Goal: Transaction & Acquisition: Purchase product/service

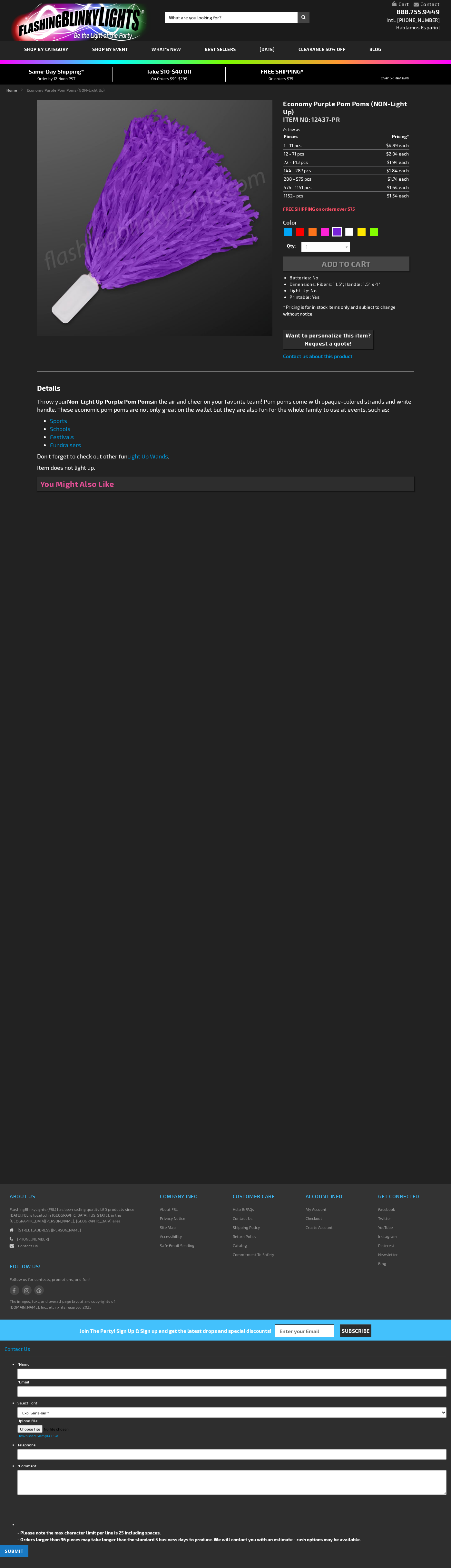
type input "5640"
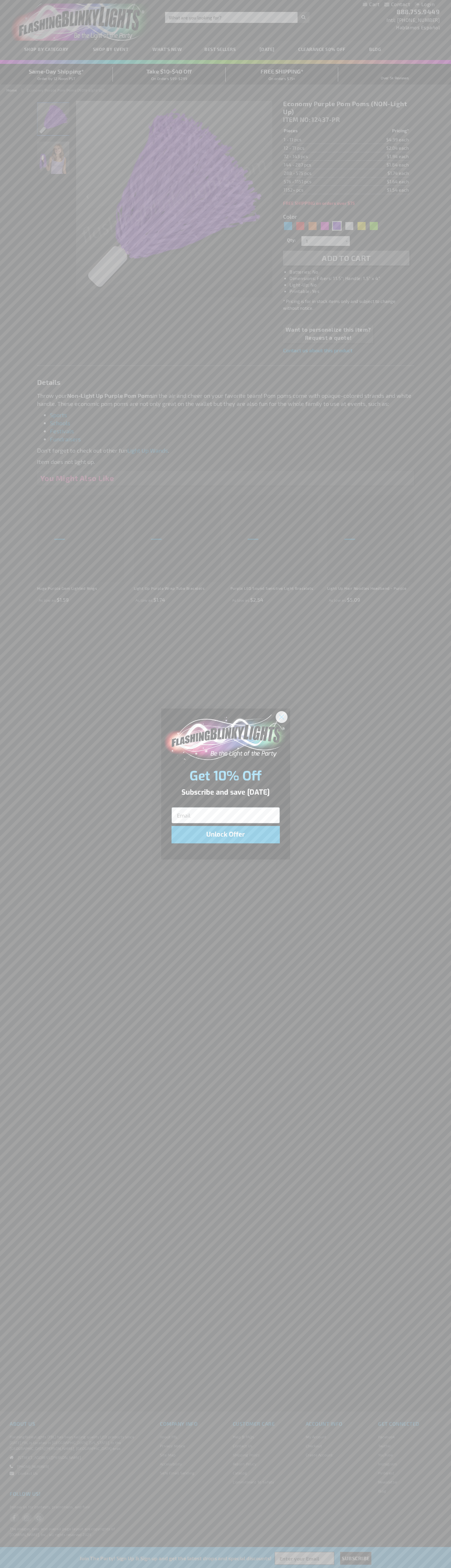
click at [282, 716] on icon "Close dialog" at bounding box center [281, 716] width 5 height 5
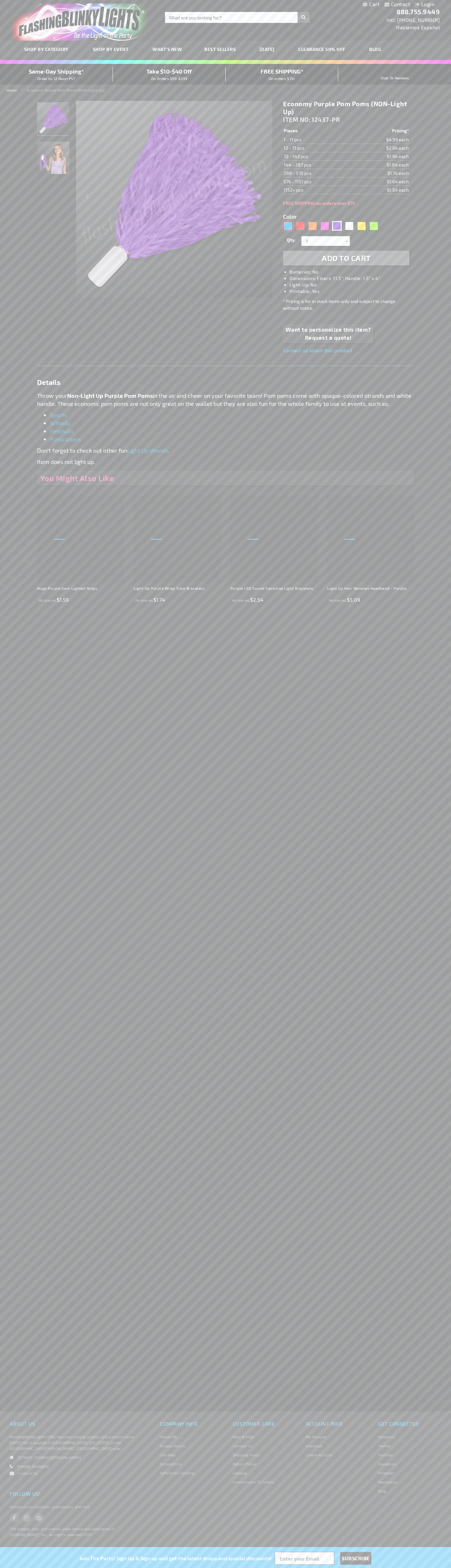
click at [288, 226] on div "Blue" at bounding box center [288, 226] width 9 height 9
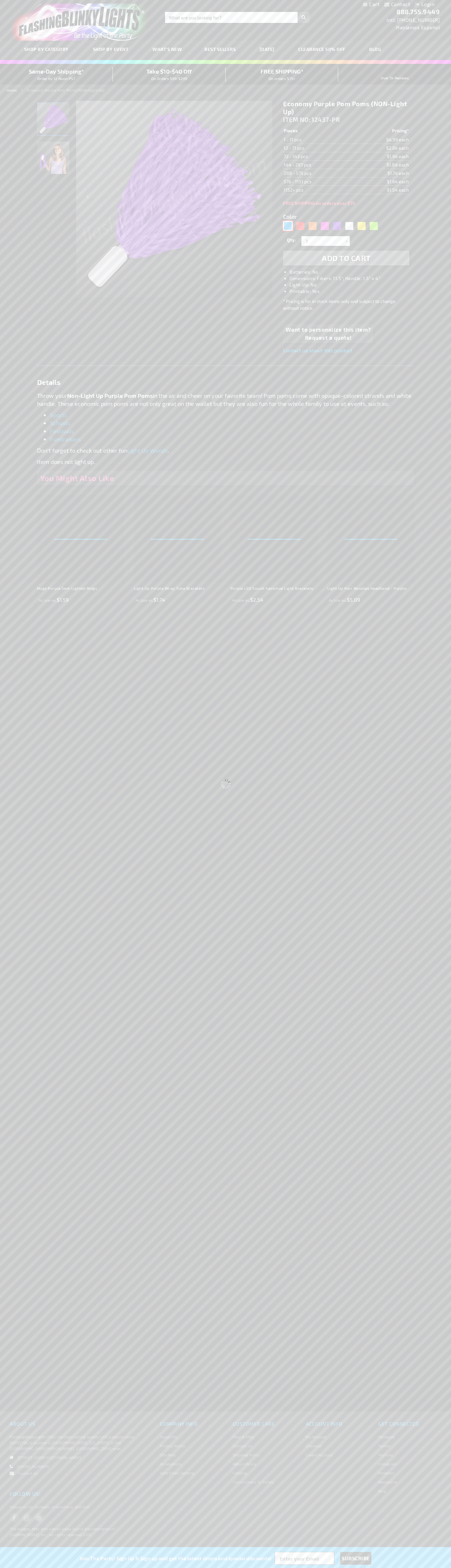
type input "5629"
select select
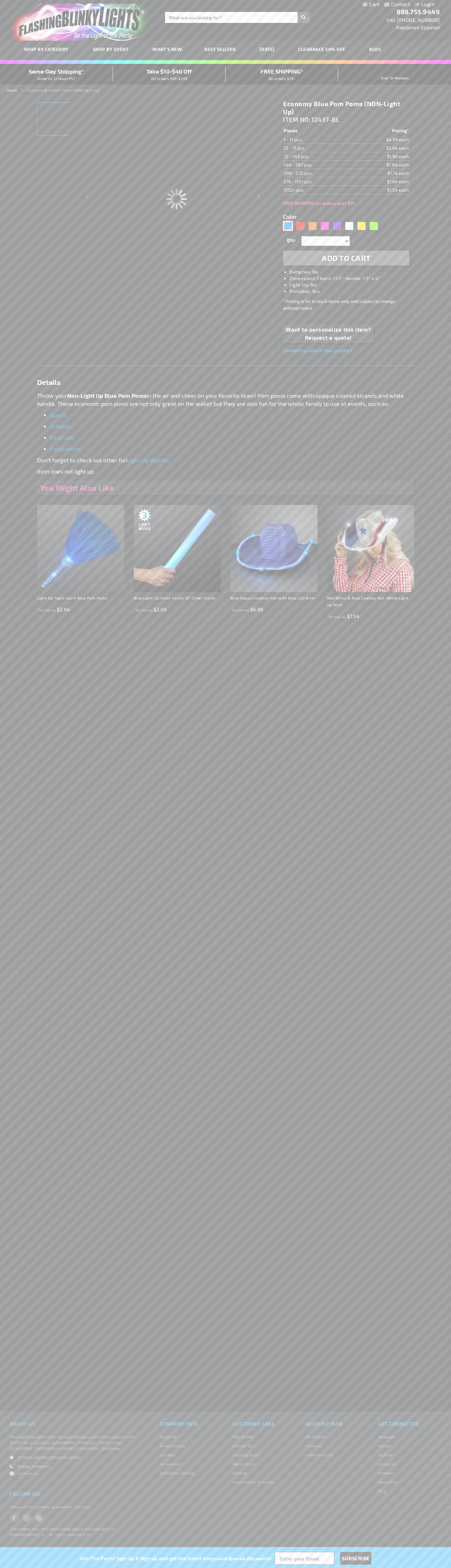
type input "12437-BL"
type input "Customize - Economy Blue Pom Poms (NON-Light Up) - ITEM NO: 12437-BL"
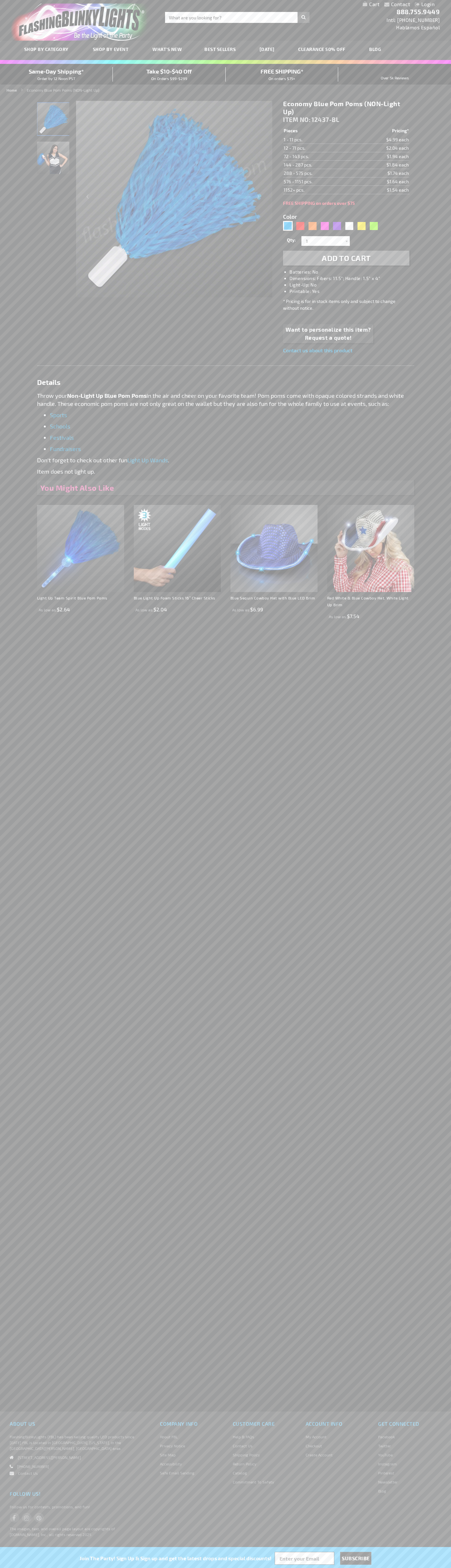
click at [346, 258] on span "Add to Cart" at bounding box center [346, 258] width 49 height 9
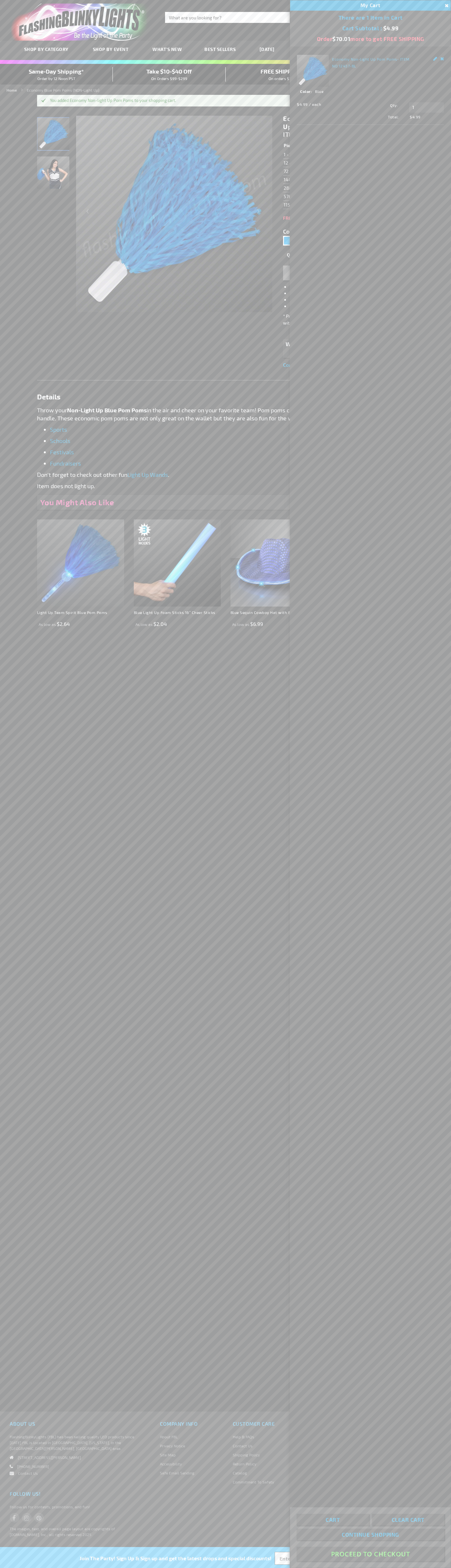
click at [370, 1554] on button "Proceed To Checkout" at bounding box center [370, 1554] width 148 height 15
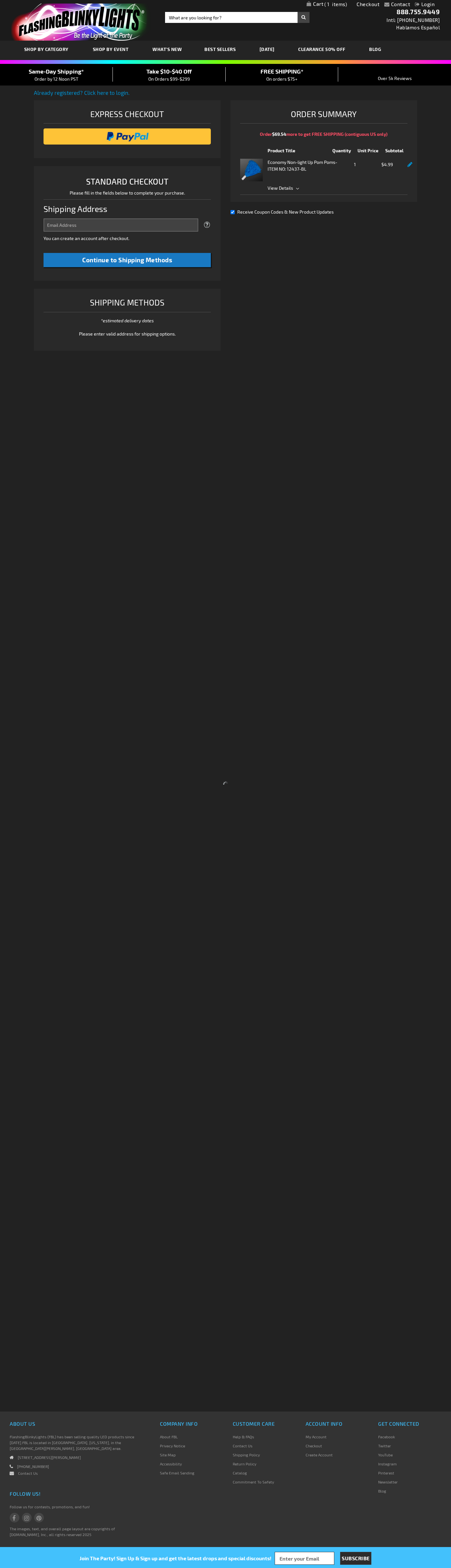
select select "US"
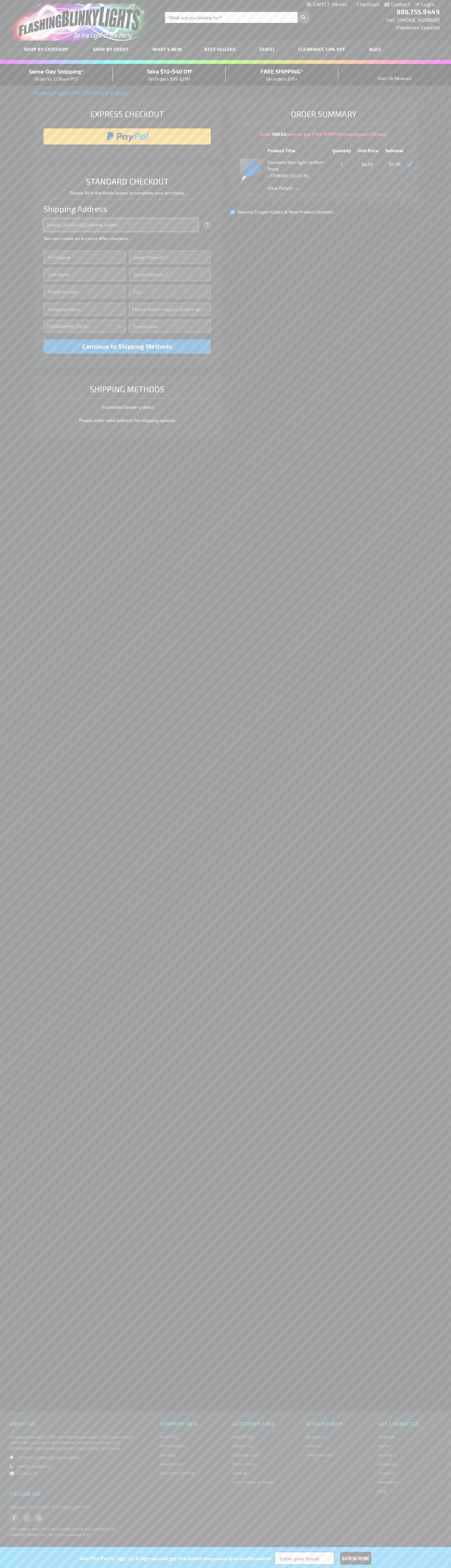
type input "johnsmith005@storebotmail.joonix.net"
type input "John"
type input "1600 Amphitheatre Parkway"
type input "First floor"
type input "mountain view"
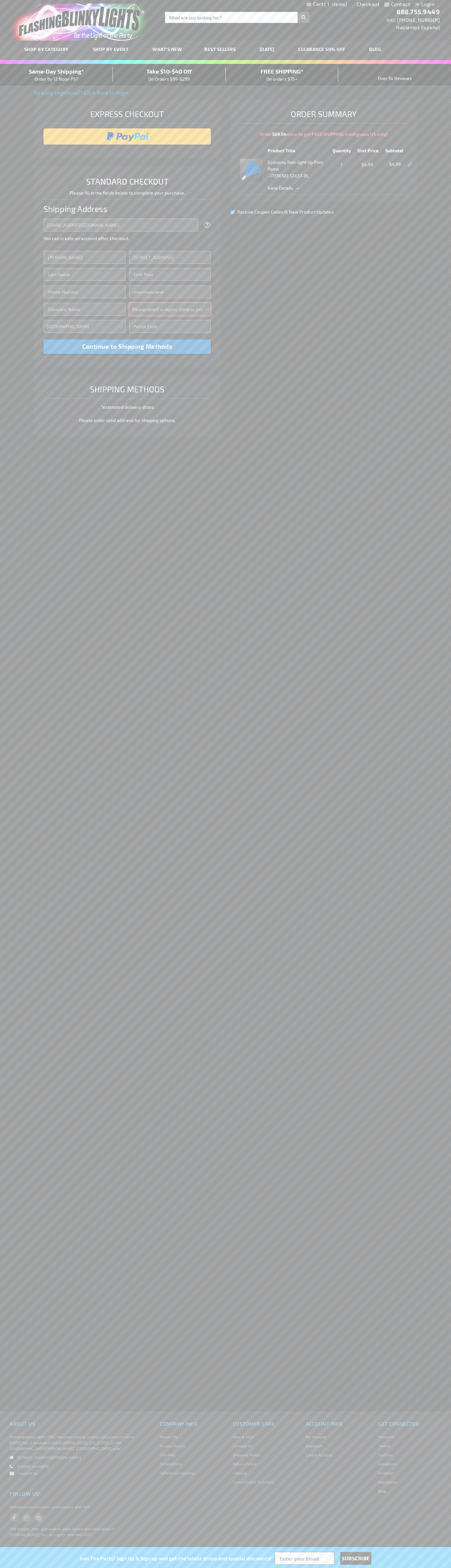
select select "12"
type input "94043"
type input "Smith"
type input "6502530000"
type input "John Smith"
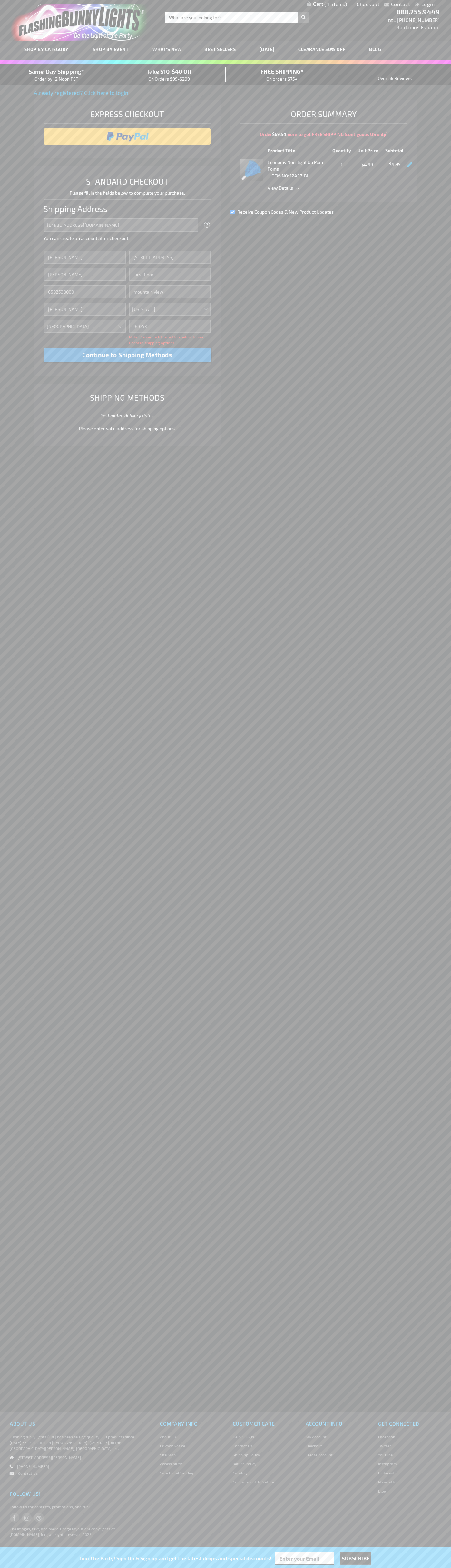
click at [57, 75] on div "Same-Day Shipping* Order by 12 Noon PST" at bounding box center [57, 74] width 113 height 15
click at [127, 137] on input "image" at bounding box center [127, 137] width 161 height 13
